Goal: Task Accomplishment & Management: Complete application form

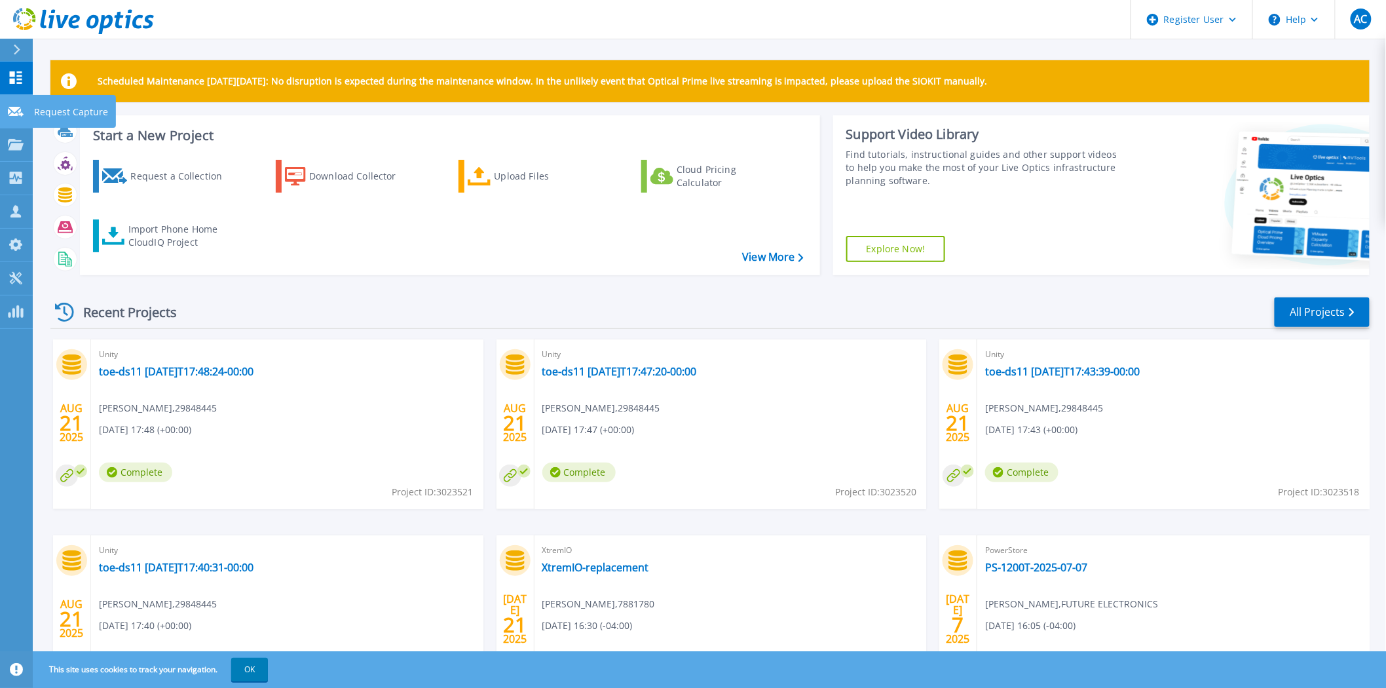
click at [16, 108] on icon at bounding box center [16, 112] width 16 height 10
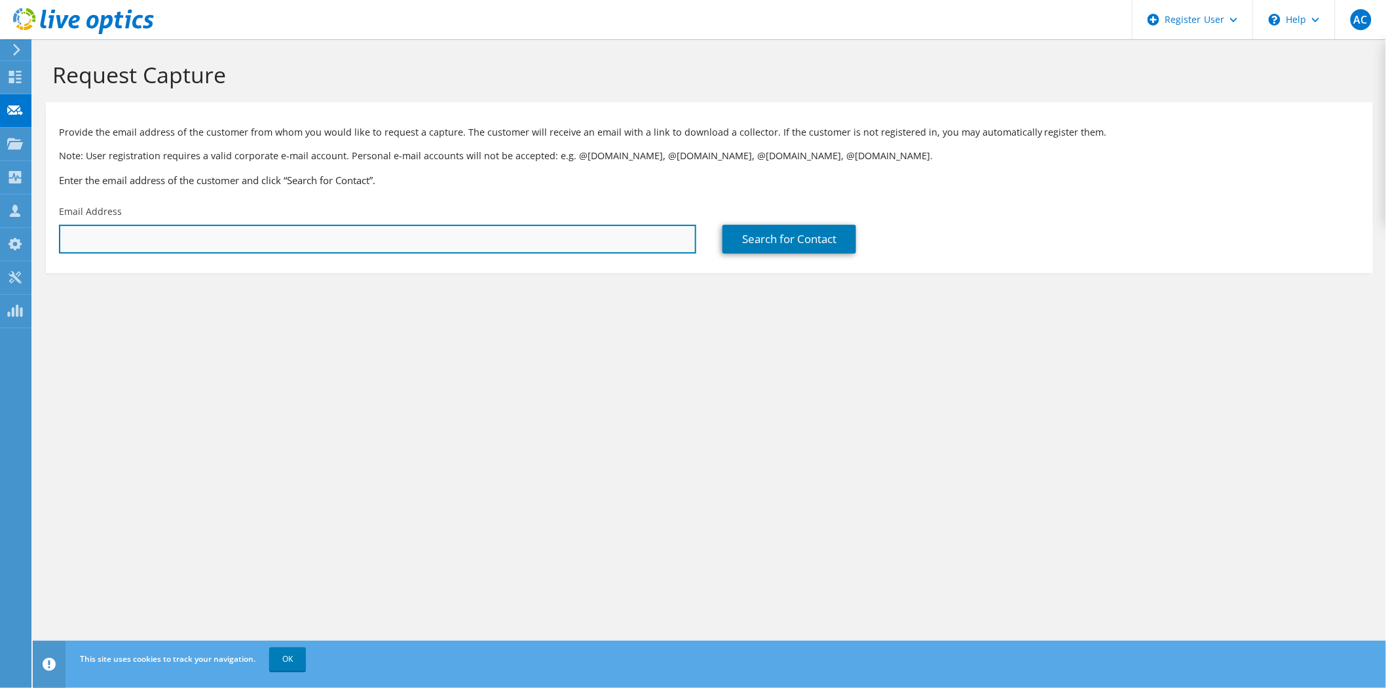
click at [194, 242] on input "text" at bounding box center [377, 239] width 637 height 29
paste input "m.corderosuarez@dxc.com"
type input "m.corderosuarez@dxc.com"
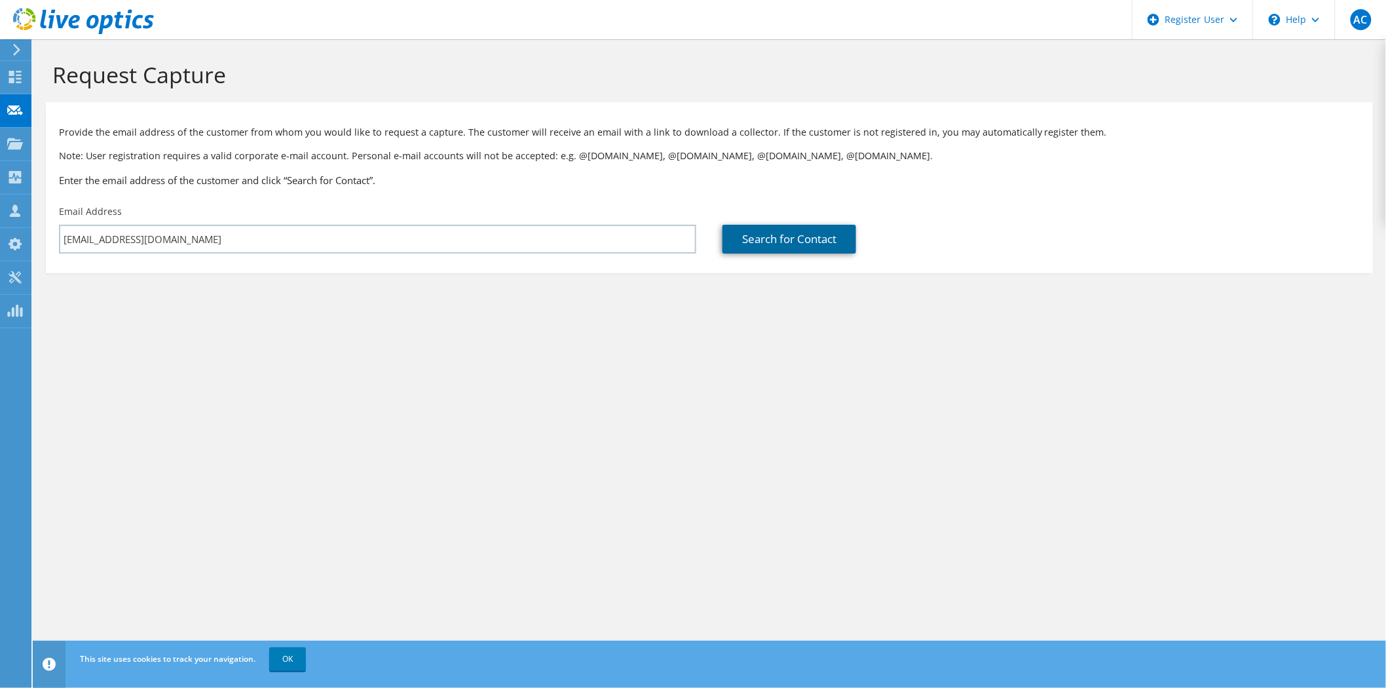
click at [784, 244] on link "Search for Contact" at bounding box center [789, 239] width 134 height 29
type input "PRATT and WHITNEY CANADA"
type input "Alejandro"
type input "Suarez"
type input "United States"
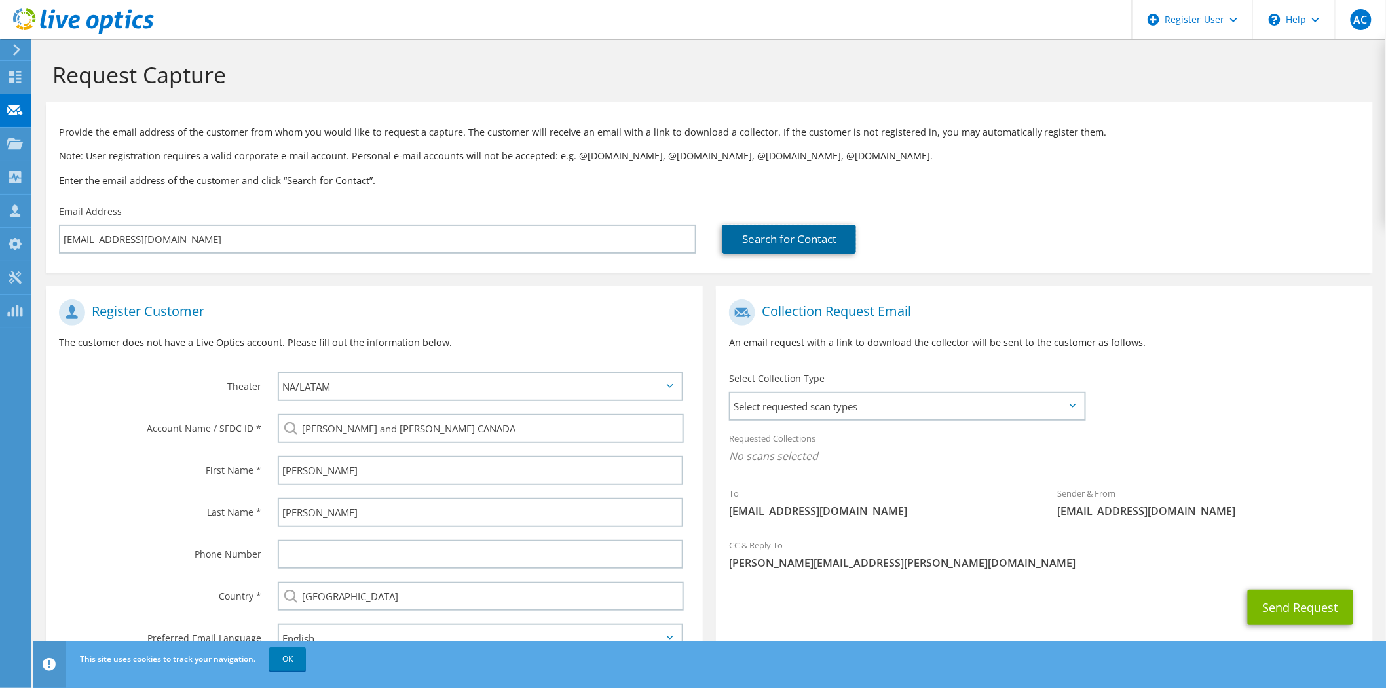
scroll to position [48, 0]
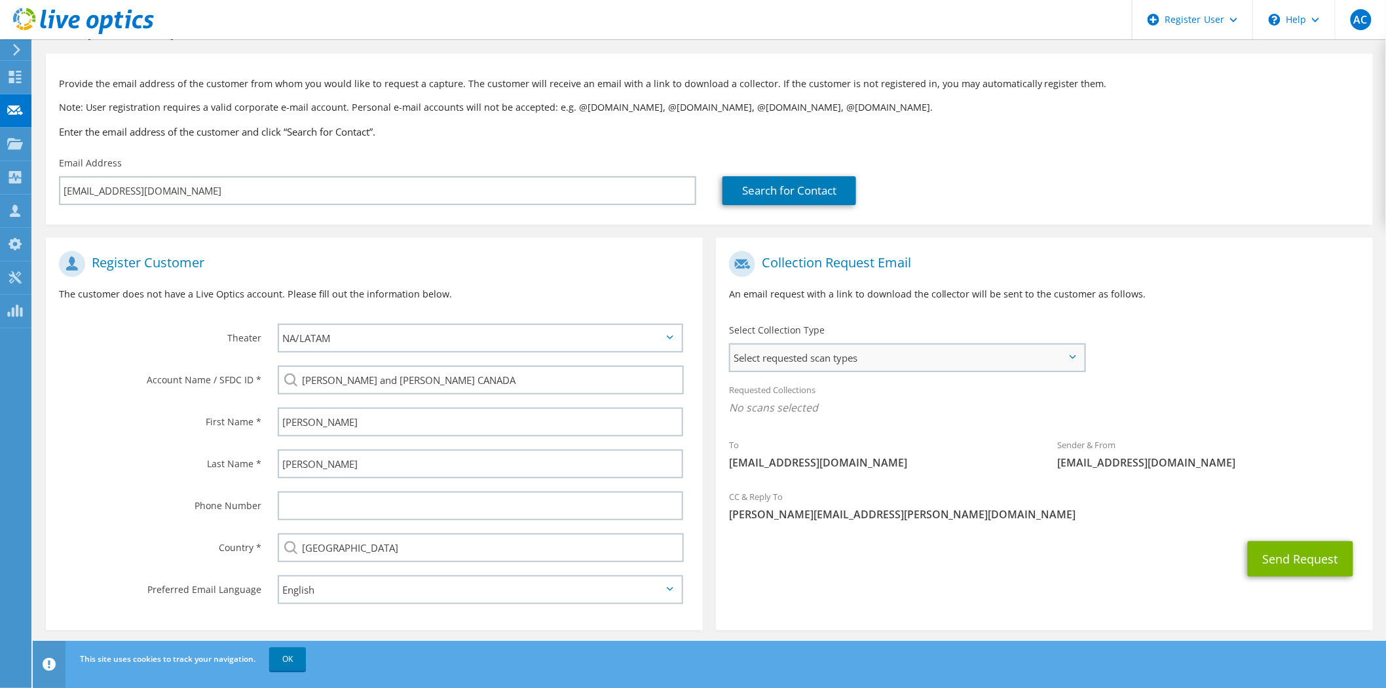
click at [887, 363] on span "Select requested scan types" at bounding box center [907, 357] width 354 height 26
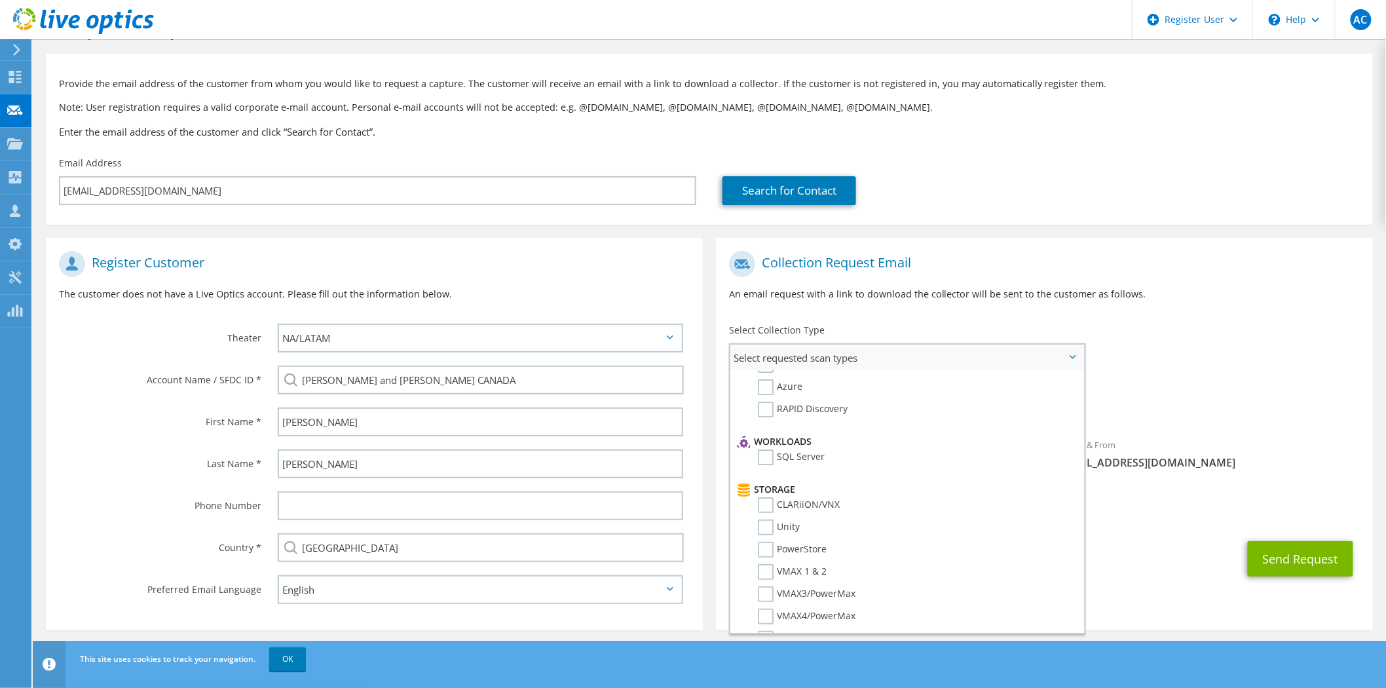
scroll to position [145, 0]
drag, startPoint x: 767, startPoint y: 494, endPoint x: 773, endPoint y: 512, distance: 18.4
click at [767, 496] on label "Unity" at bounding box center [779, 504] width 42 height 16
click at [0, 0] on input "Unity" at bounding box center [0, 0] width 0 height 0
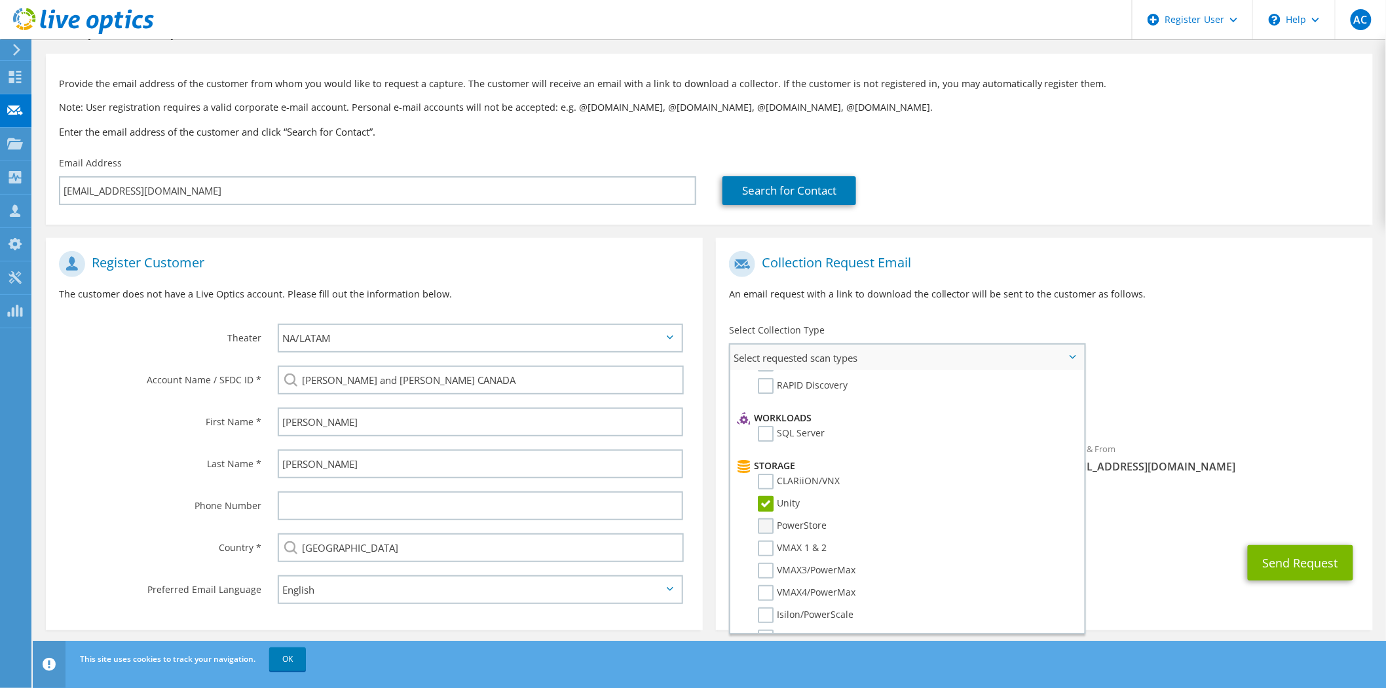
click at [771, 518] on label "PowerStore" at bounding box center [792, 526] width 69 height 16
click at [0, 0] on input "PowerStore" at bounding box center [0, 0] width 0 height 0
click at [1255, 430] on div "Requested Collections No scans selected Unity PowerStore" at bounding box center [1044, 405] width 657 height 59
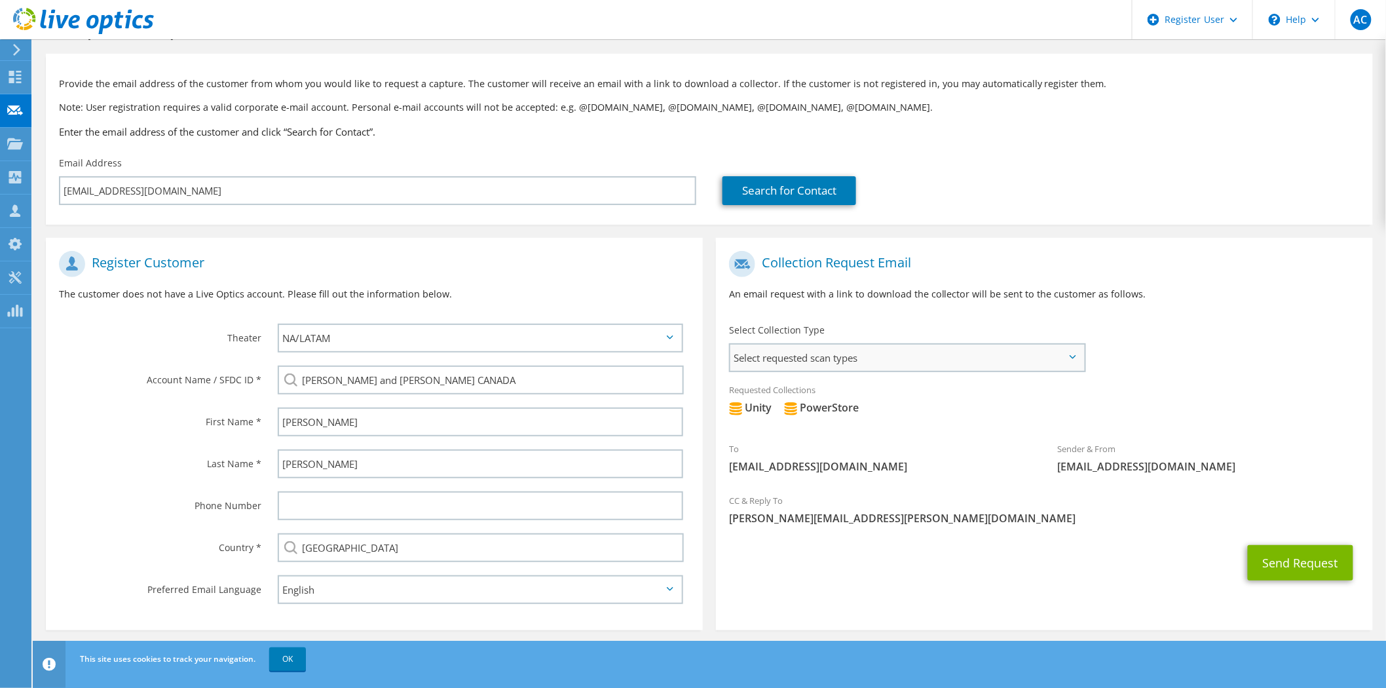
click at [1071, 350] on span "Select requested scan types" at bounding box center [907, 357] width 354 height 26
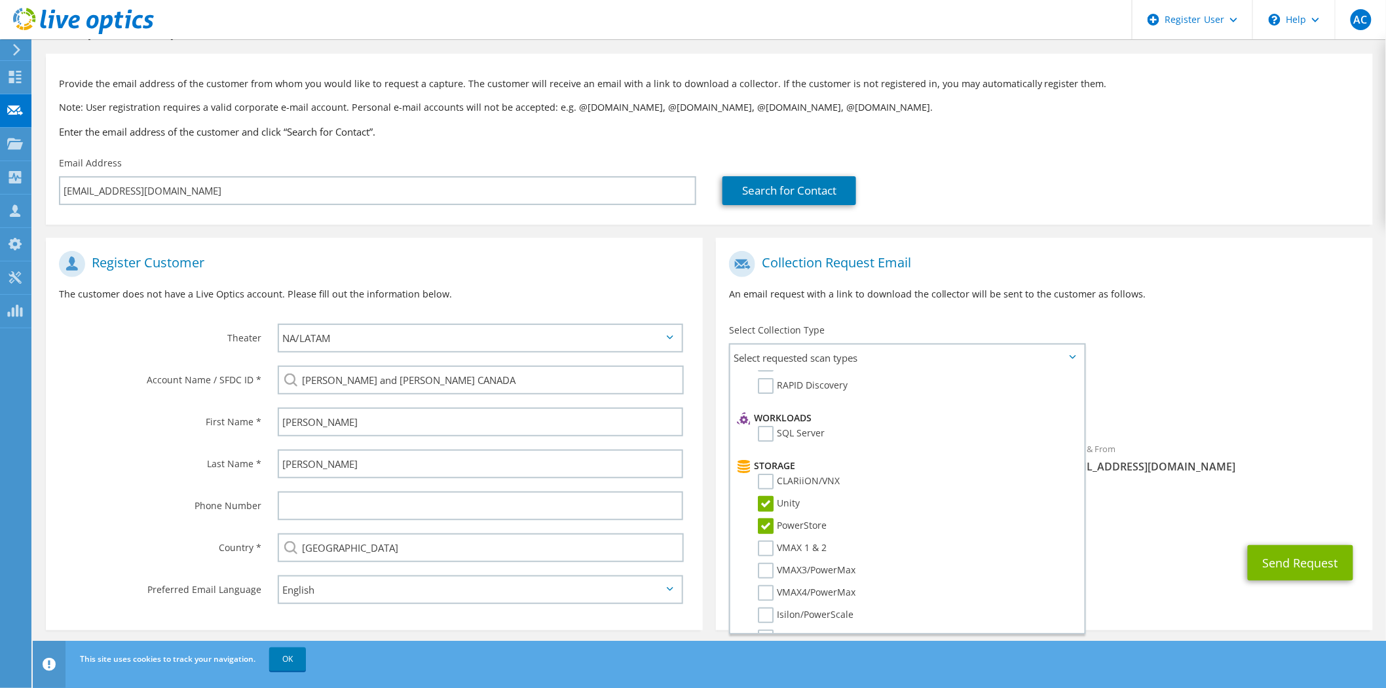
click at [1268, 354] on div "To m.corderosuarez@dxc.com Sender & From liveoptics@liveoptics.com" at bounding box center [1044, 365] width 657 height 242
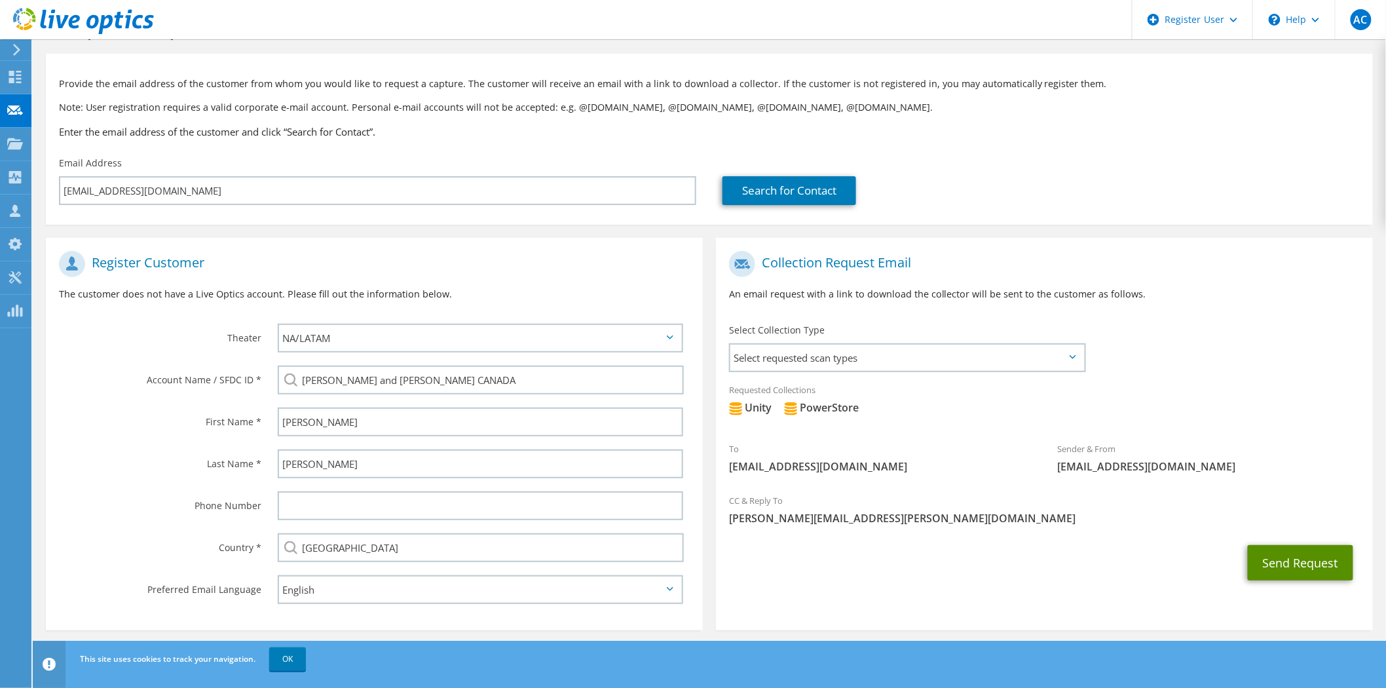
click at [1284, 557] on button "Send Request" at bounding box center [1299, 562] width 105 height 35
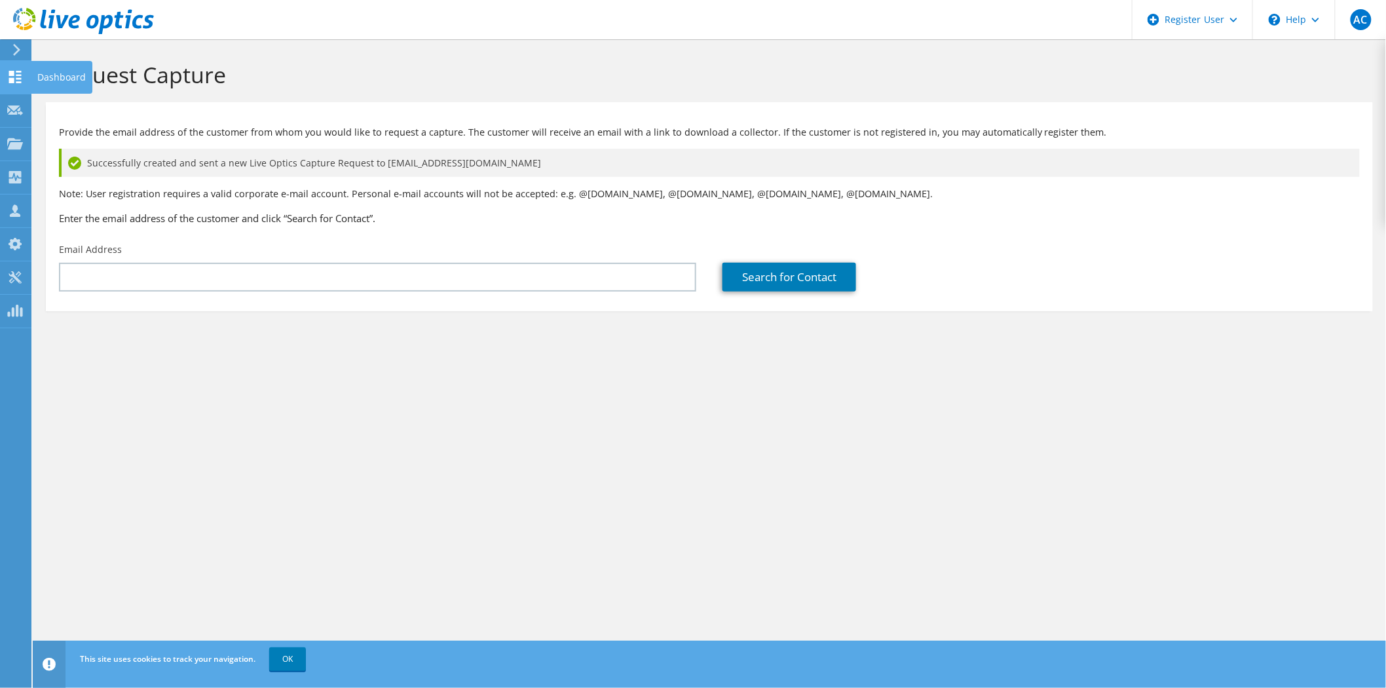
click at [9, 72] on icon at bounding box center [15, 77] width 16 height 12
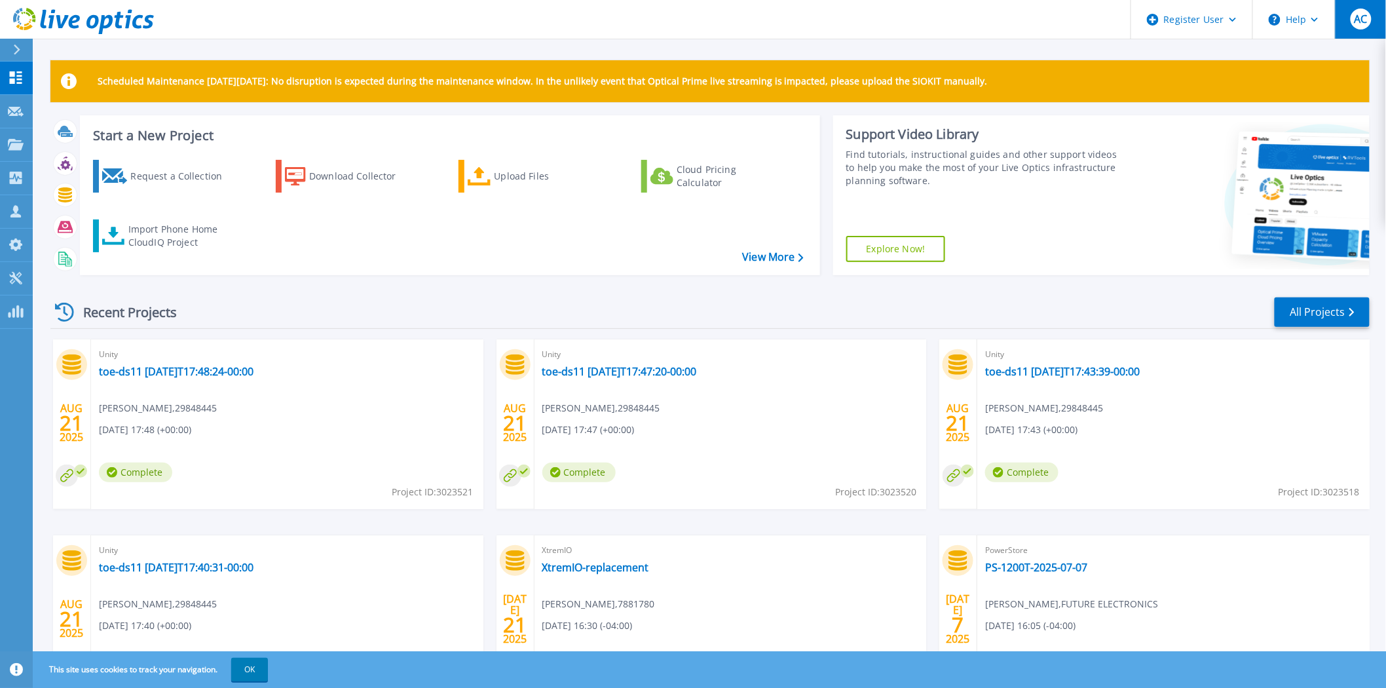
click at [1357, 17] on span "AC" at bounding box center [1359, 19] width 13 height 10
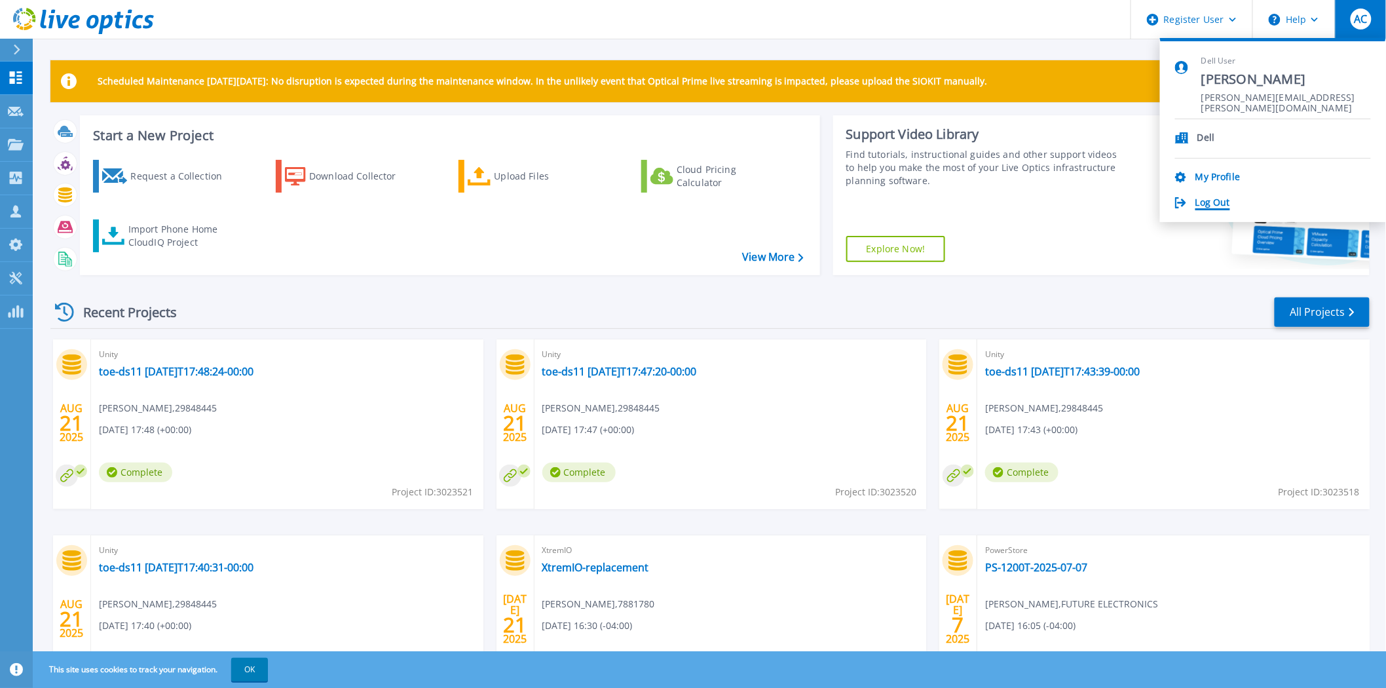
click at [1217, 200] on link "Log Out" at bounding box center [1212, 203] width 35 height 12
